Goal: Transaction & Acquisition: Book appointment/travel/reservation

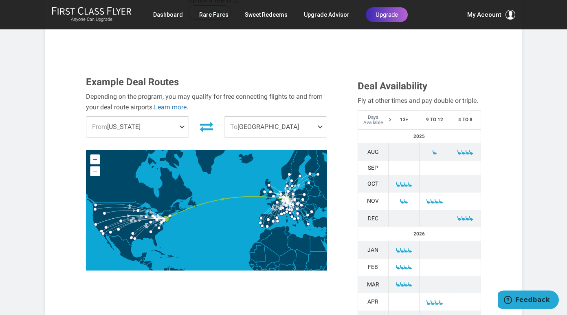
scroll to position [247, 0]
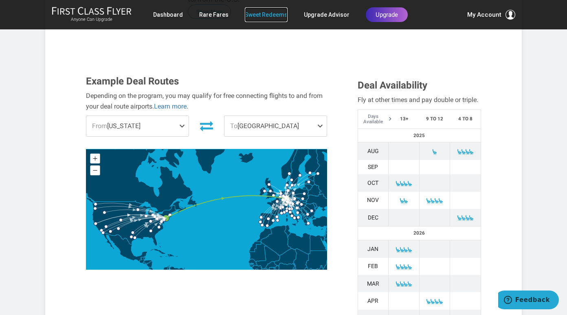
click at [267, 15] on link "Sweet Redeems" at bounding box center [266, 14] width 43 height 15
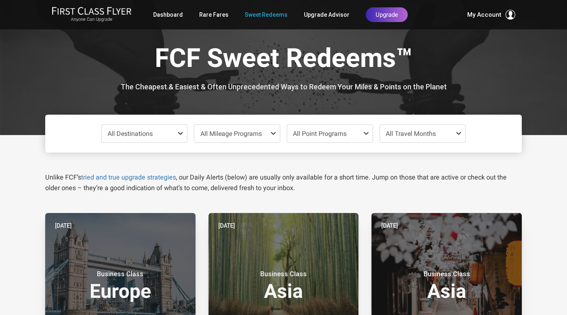
click at [424, 136] on span "All Travel Months" at bounding box center [411, 134] width 50 height 8
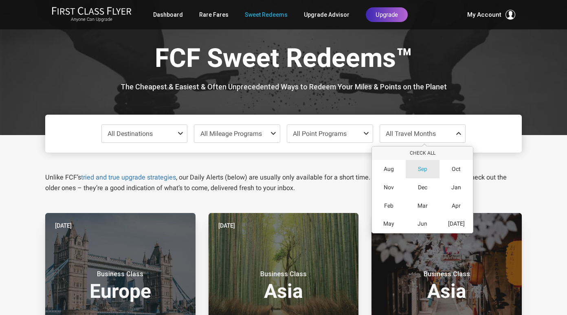
click at [422, 168] on span "Sep" at bounding box center [422, 169] width 9 height 7
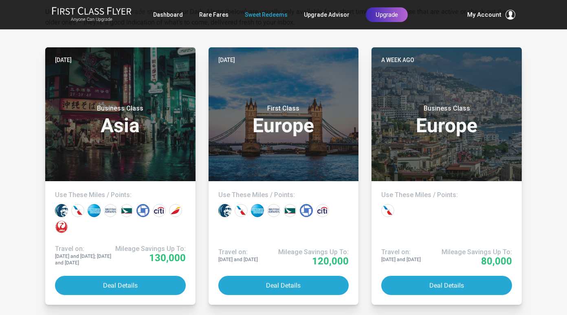
scroll to position [165, 0]
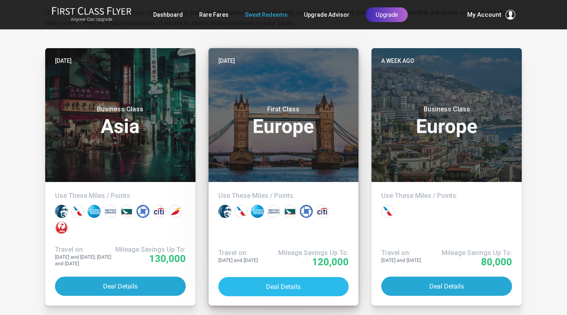
click at [296, 285] on button "Deal Details" at bounding box center [284, 286] width 131 height 19
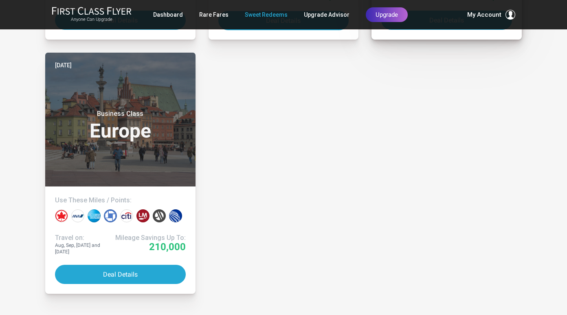
scroll to position [431, 0]
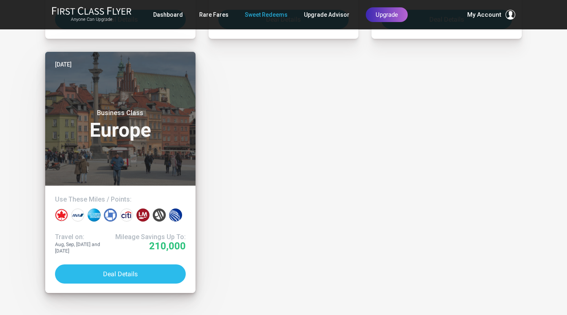
click at [158, 273] on button "Deal Details" at bounding box center [120, 273] width 131 height 19
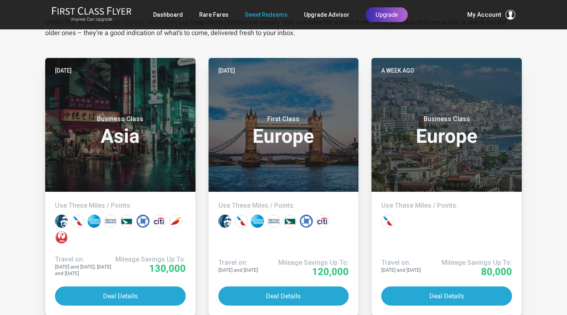
scroll to position [154, 0]
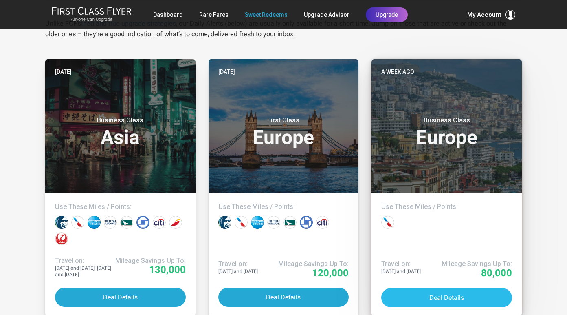
click at [416, 293] on button "Deal Details" at bounding box center [447, 297] width 131 height 19
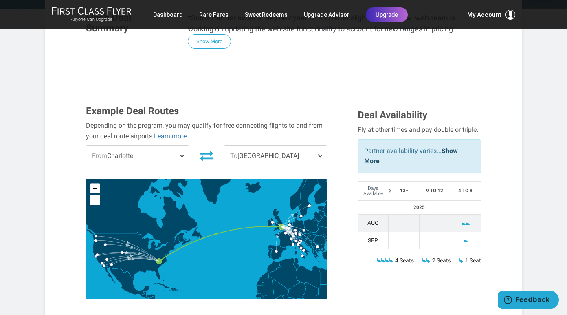
scroll to position [209, 0]
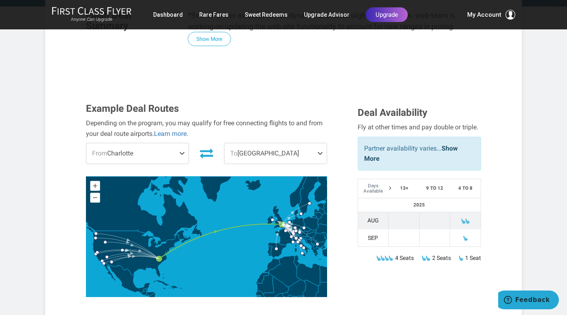
click at [181, 143] on span at bounding box center [184, 153] width 10 height 20
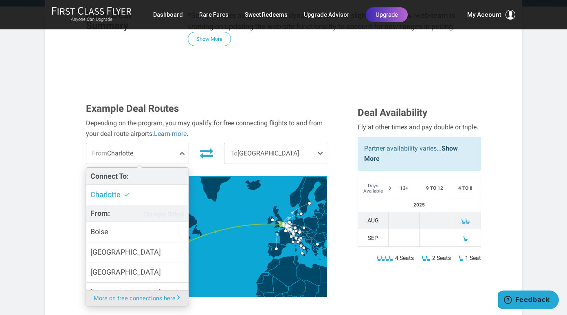
click at [181, 143] on span at bounding box center [184, 153] width 10 height 20
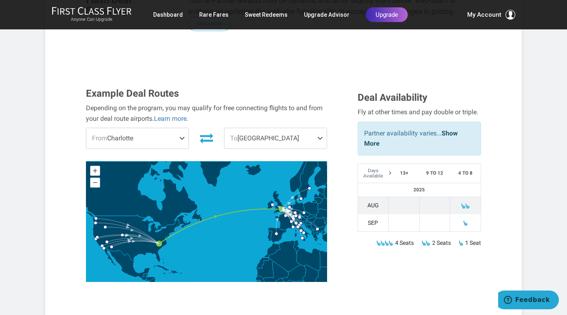
scroll to position [225, 0]
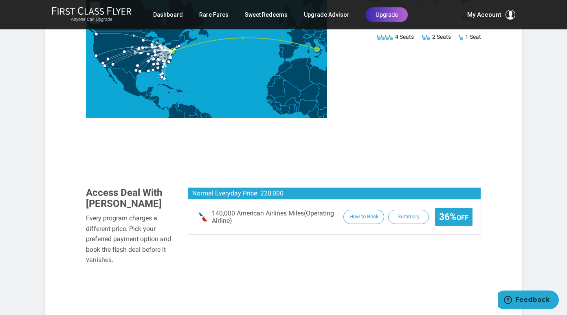
scroll to position [389, 0]
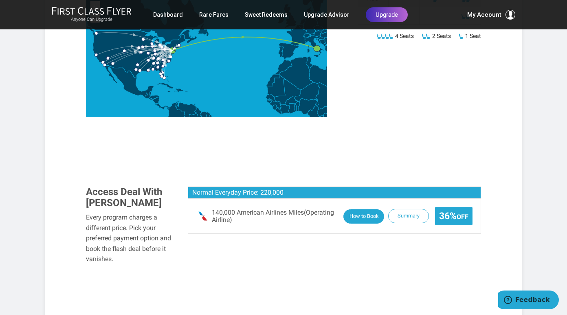
click at [360, 209] on button "How to Book" at bounding box center [364, 216] width 41 height 14
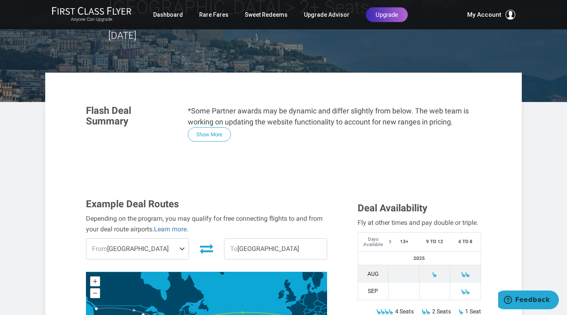
scroll to position [0, 0]
